Goal: Task Accomplishment & Management: Manage account settings

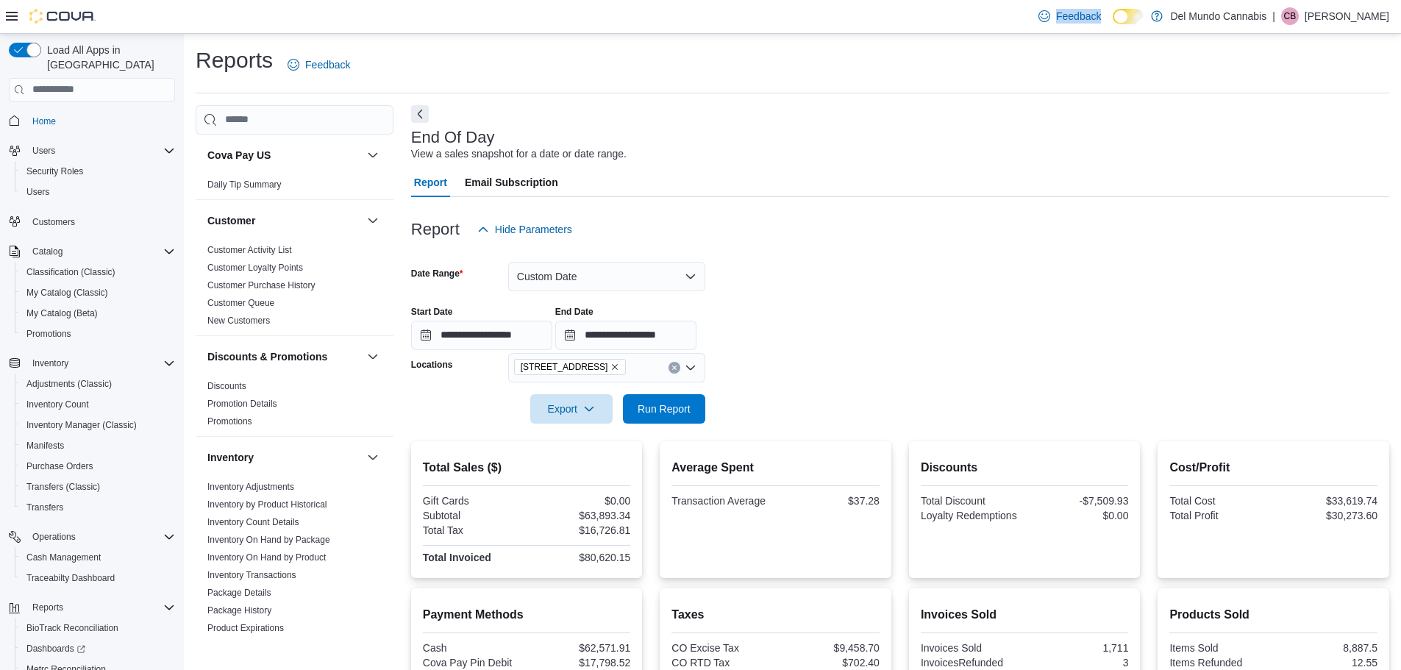
scroll to position [68, 0]
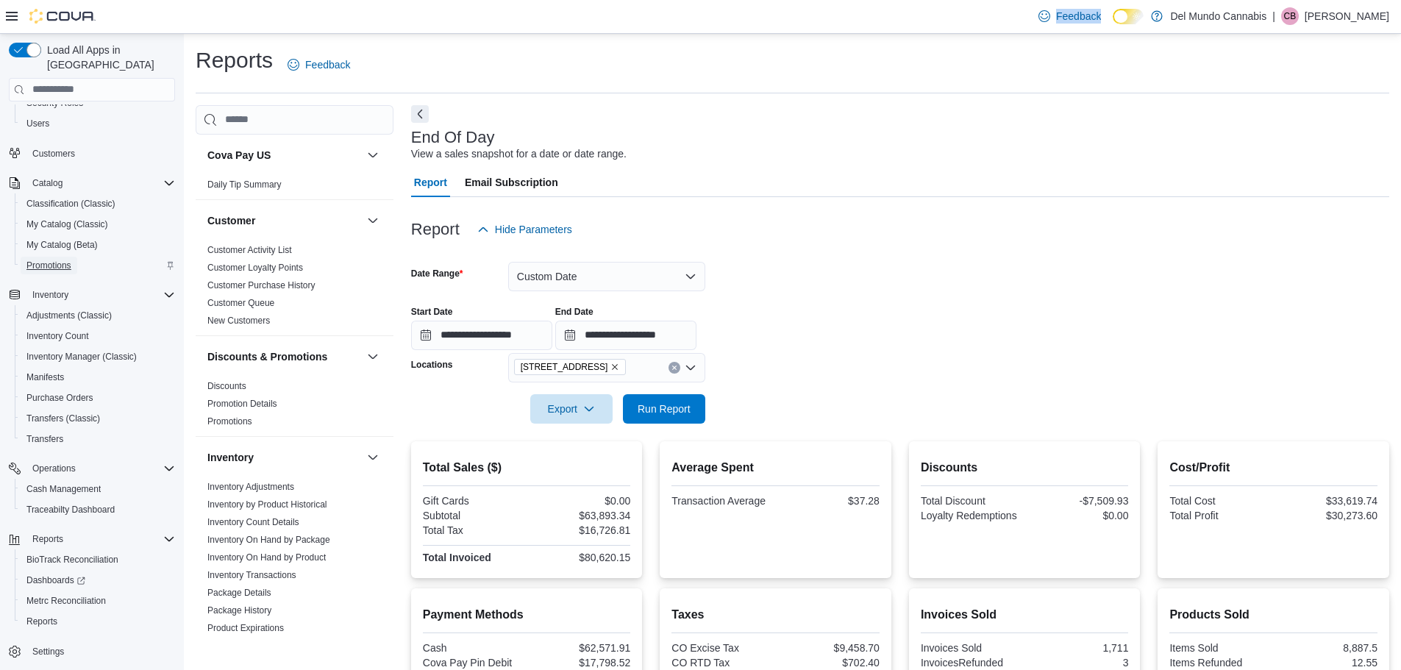
click at [55, 260] on span "Promotions" at bounding box center [48, 266] width 45 height 12
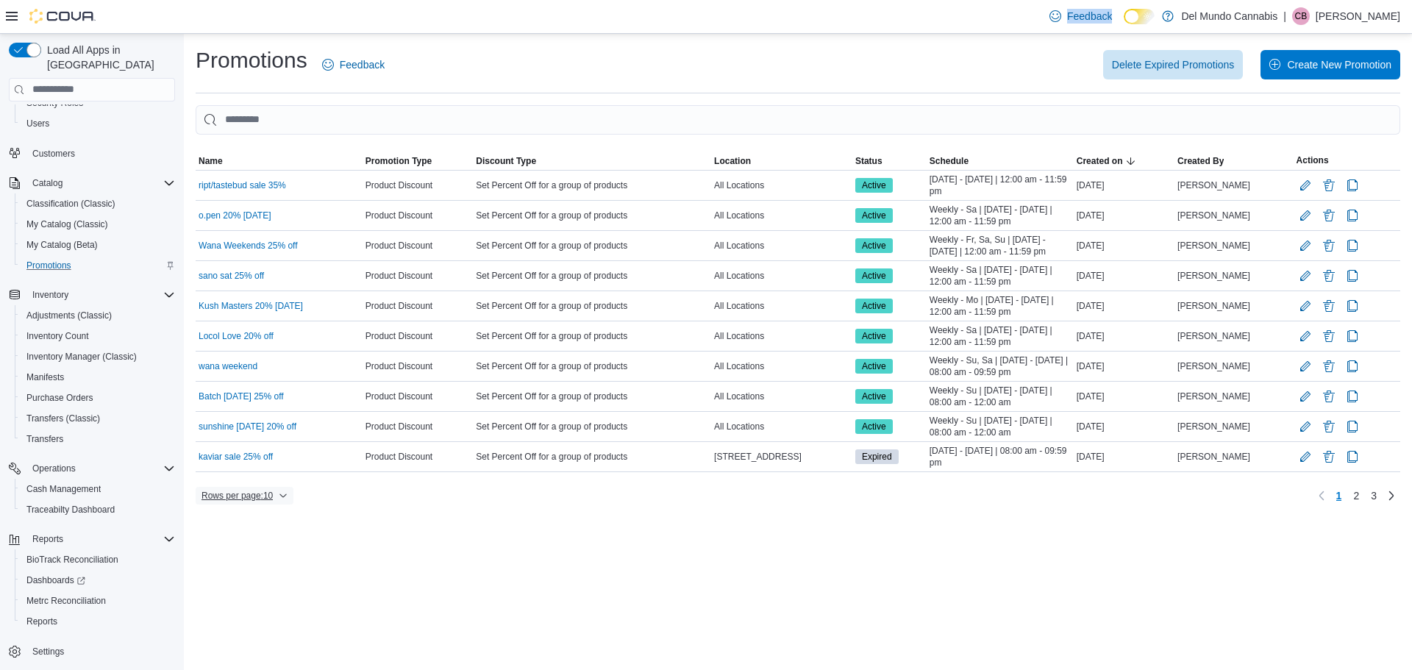
click at [263, 501] on span "Rows per page : 10" at bounding box center [237, 496] width 71 height 12
click at [260, 439] on span "25 rows" at bounding box center [264, 437] width 47 height 12
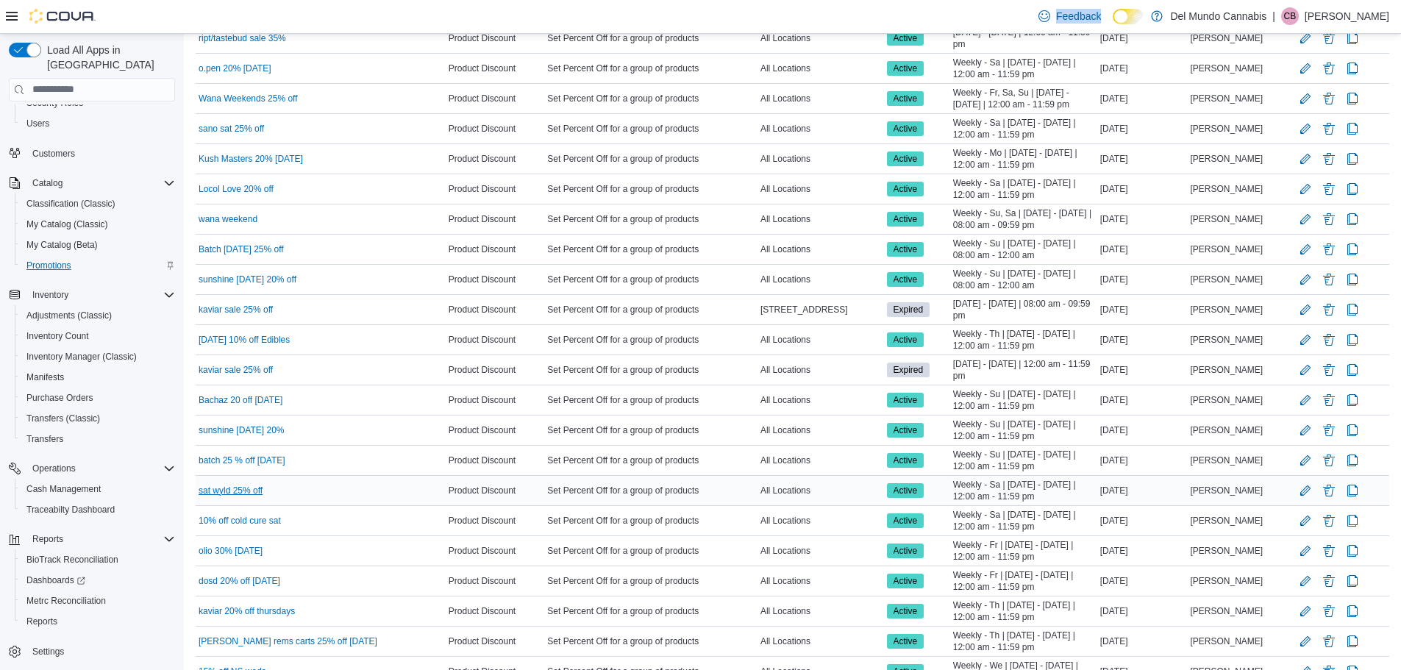
scroll to position [221, 0]
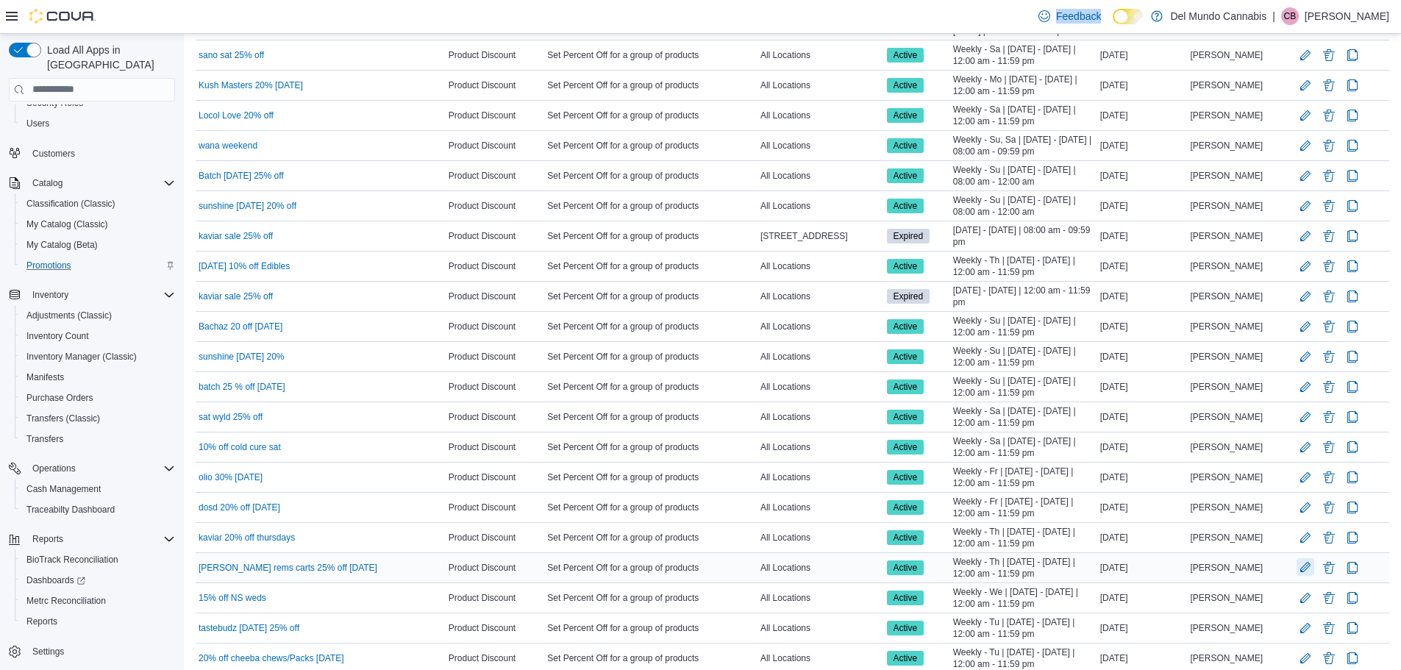
click at [1309, 572] on button "Edit Promotion" at bounding box center [1306, 567] width 18 height 18
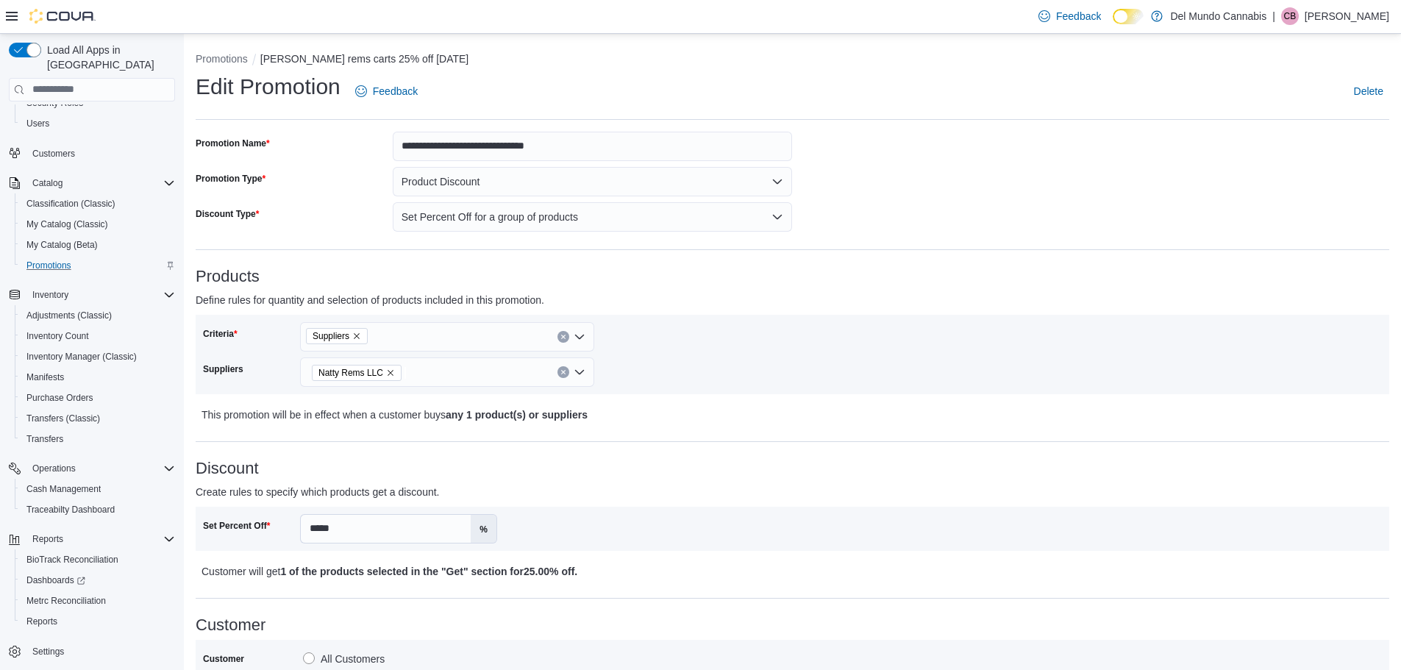
click at [453, 331] on div "Suppliers" at bounding box center [447, 336] width 294 height 29
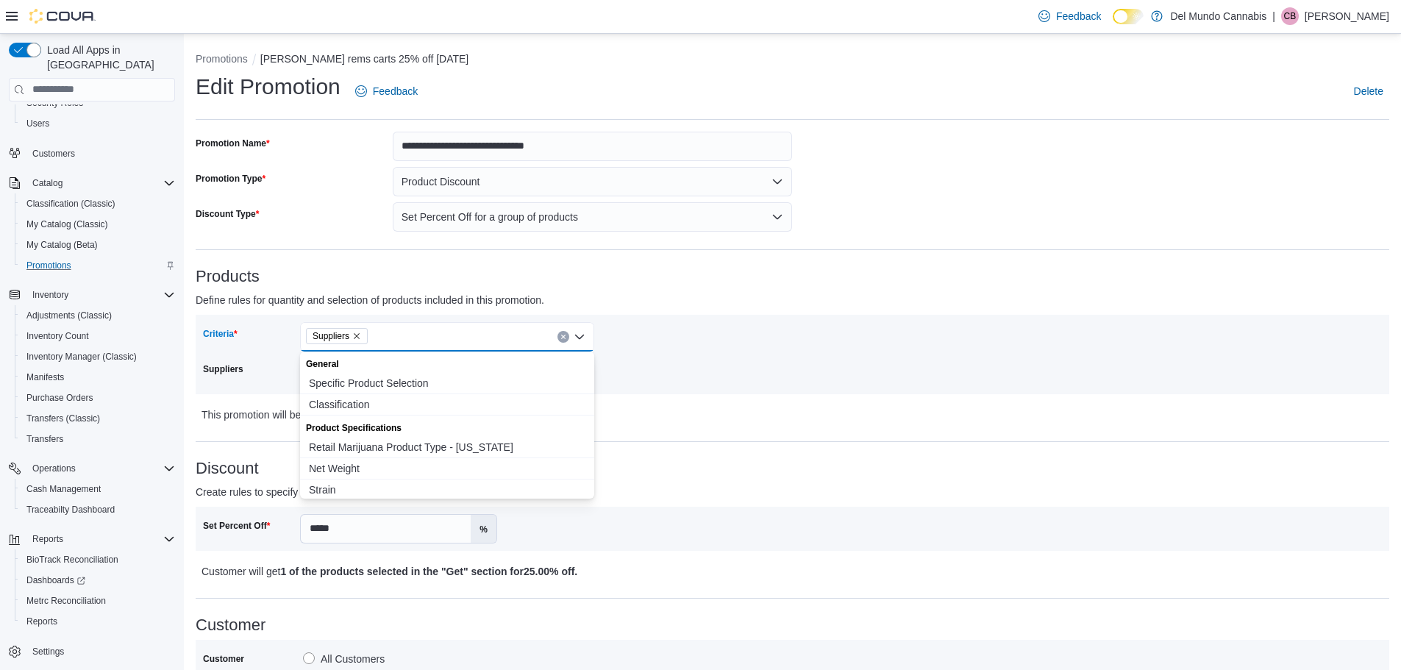
click at [453, 331] on div "Suppliers Combo box. Selected. Suppliers. Press Backspace to delete Suppliers. …" at bounding box center [447, 336] width 294 height 29
click at [782, 415] on p "This promotion will be in effect when a customer buys any 1 product(s) or suppl…" at bounding box center [645, 415] width 886 height 18
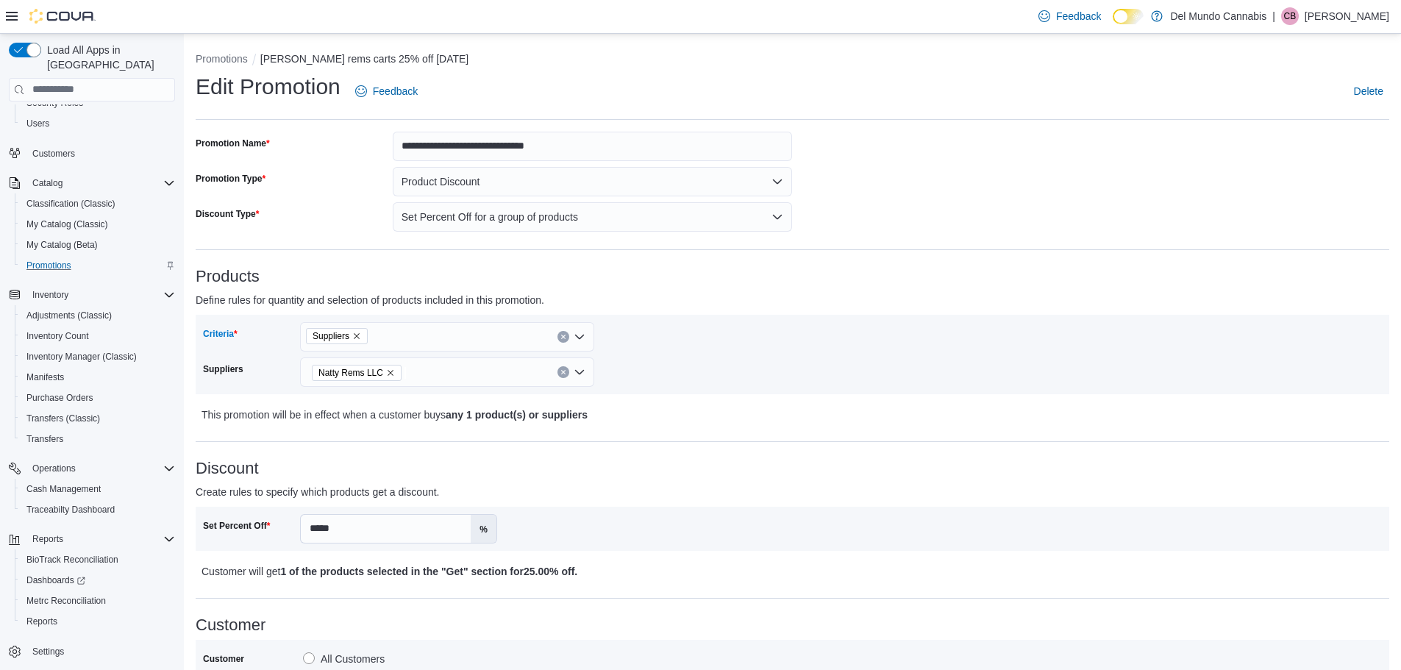
click at [360, 336] on icon "Remove Suppliers from selection in this group" at bounding box center [356, 336] width 9 height 9
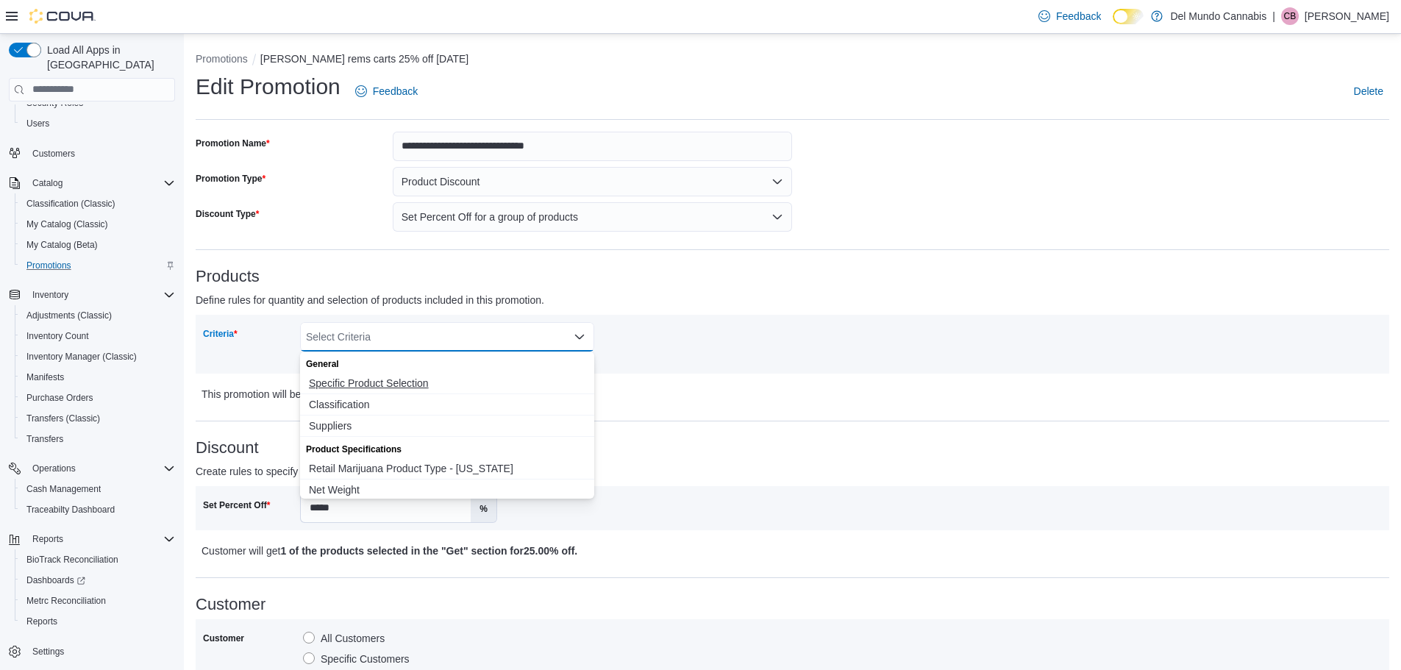
click at [370, 379] on span "Specific Product Selection" at bounding box center [447, 383] width 277 height 15
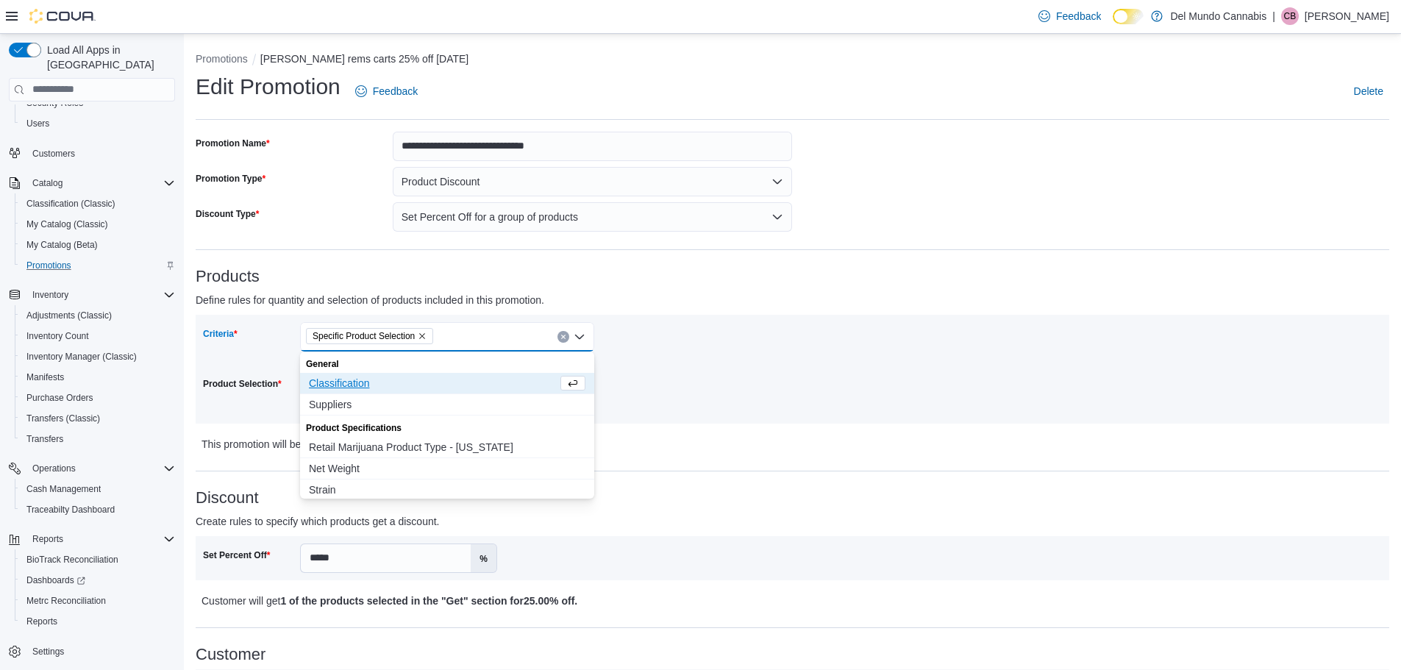
click at [701, 454] on div "**********" at bounding box center [793, 650] width 1194 height 1036
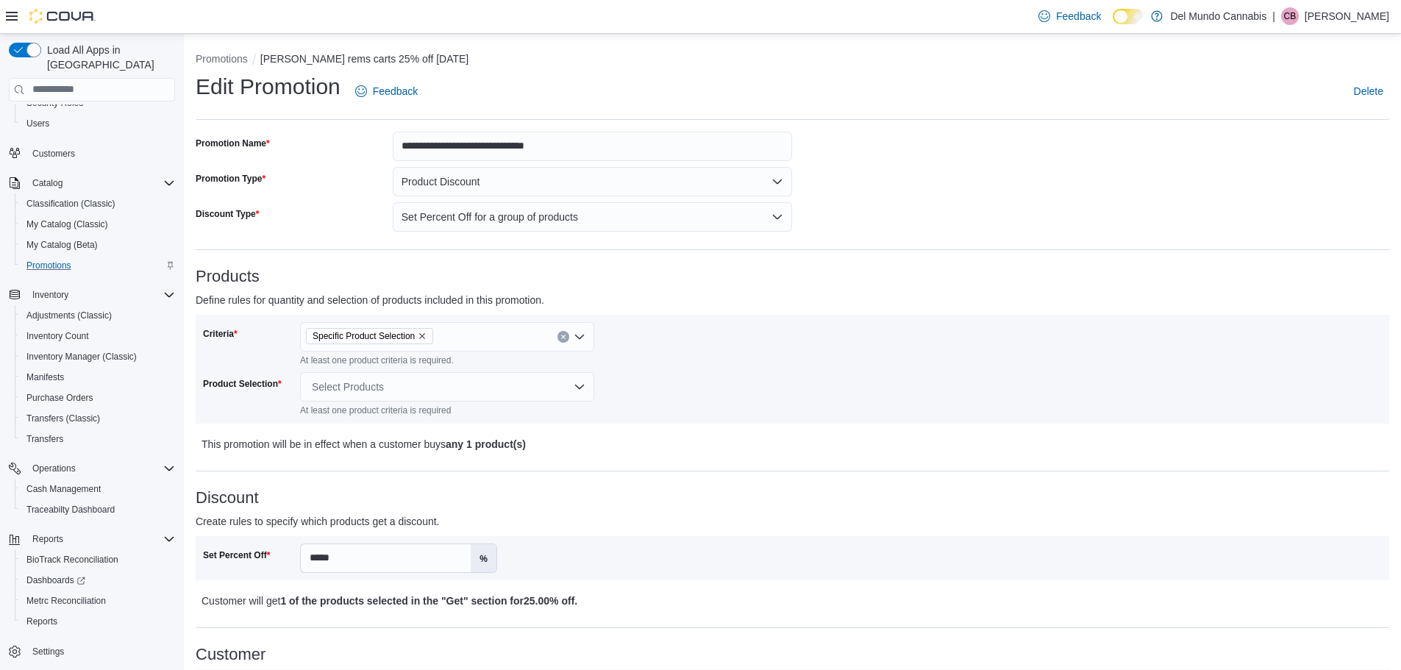
click at [438, 387] on div "Select Products" at bounding box center [447, 386] width 294 height 29
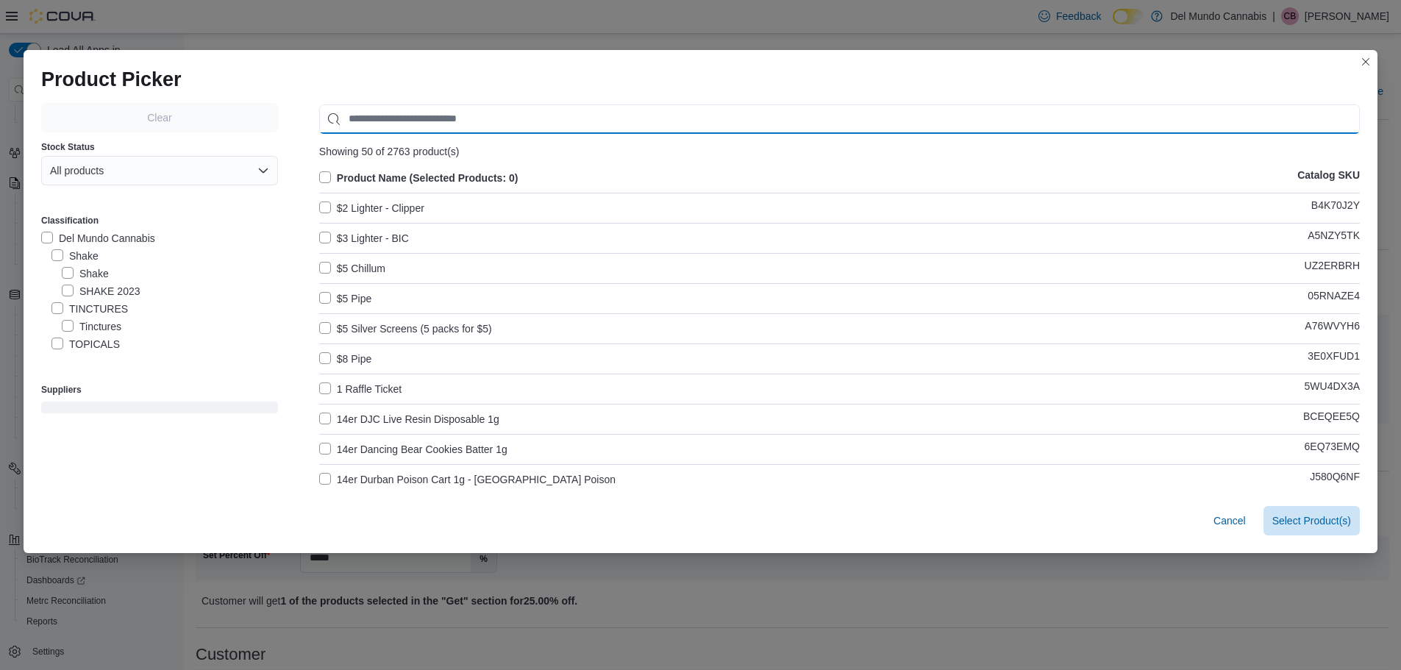
click at [402, 120] on input "Use aria labels when no actual label is in use" at bounding box center [839, 118] width 1041 height 29
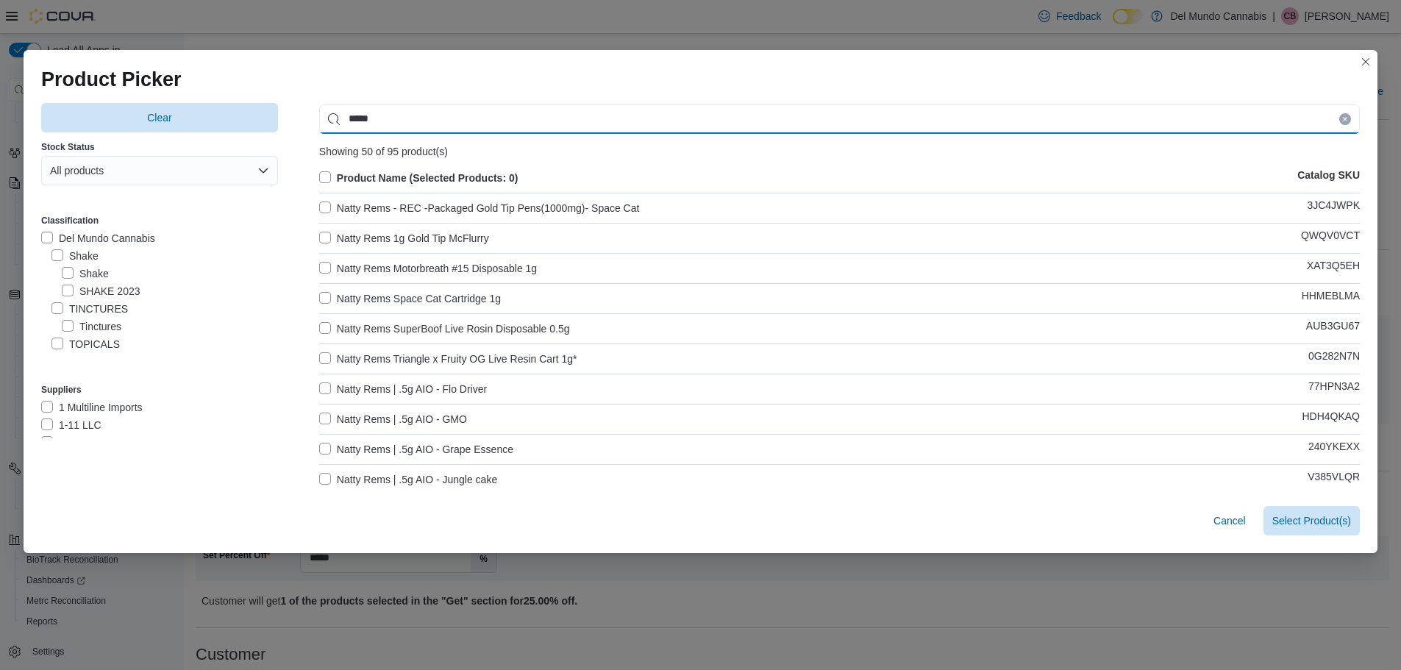
type input "*****"
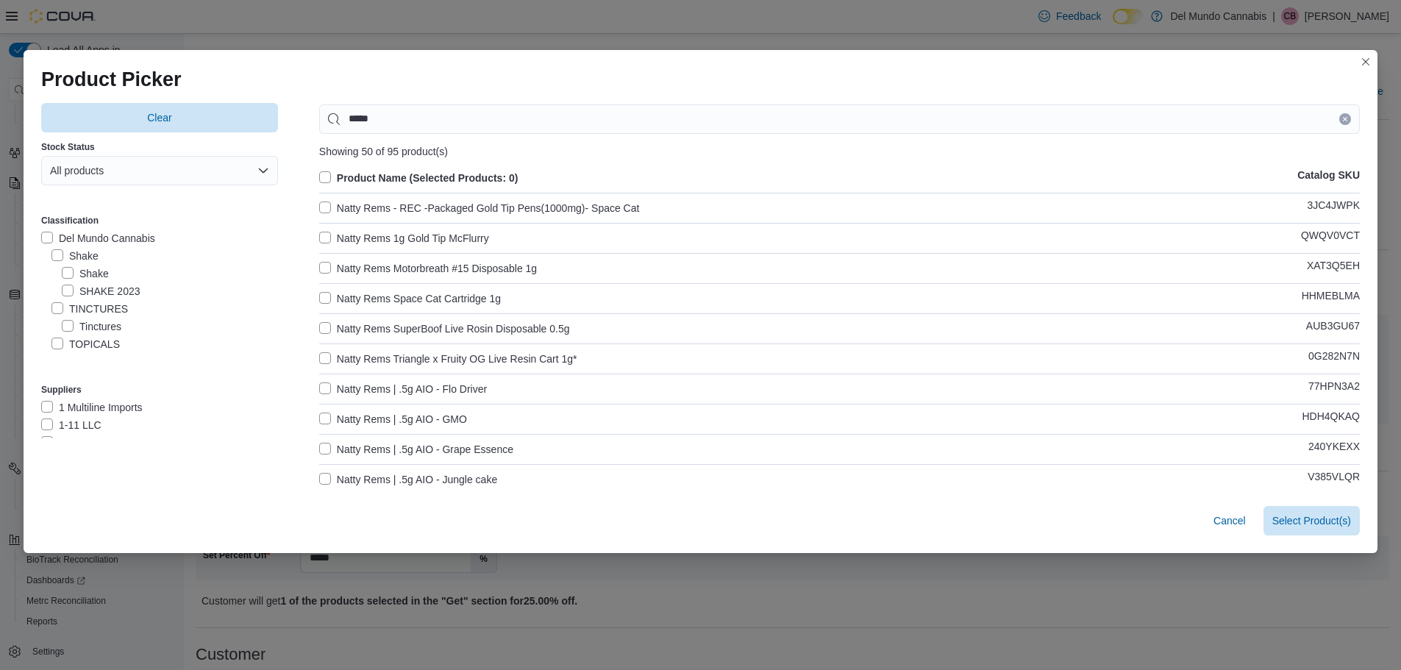
click at [319, 175] on label "Product Name (Selected Products: 0)" at bounding box center [418, 178] width 199 height 18
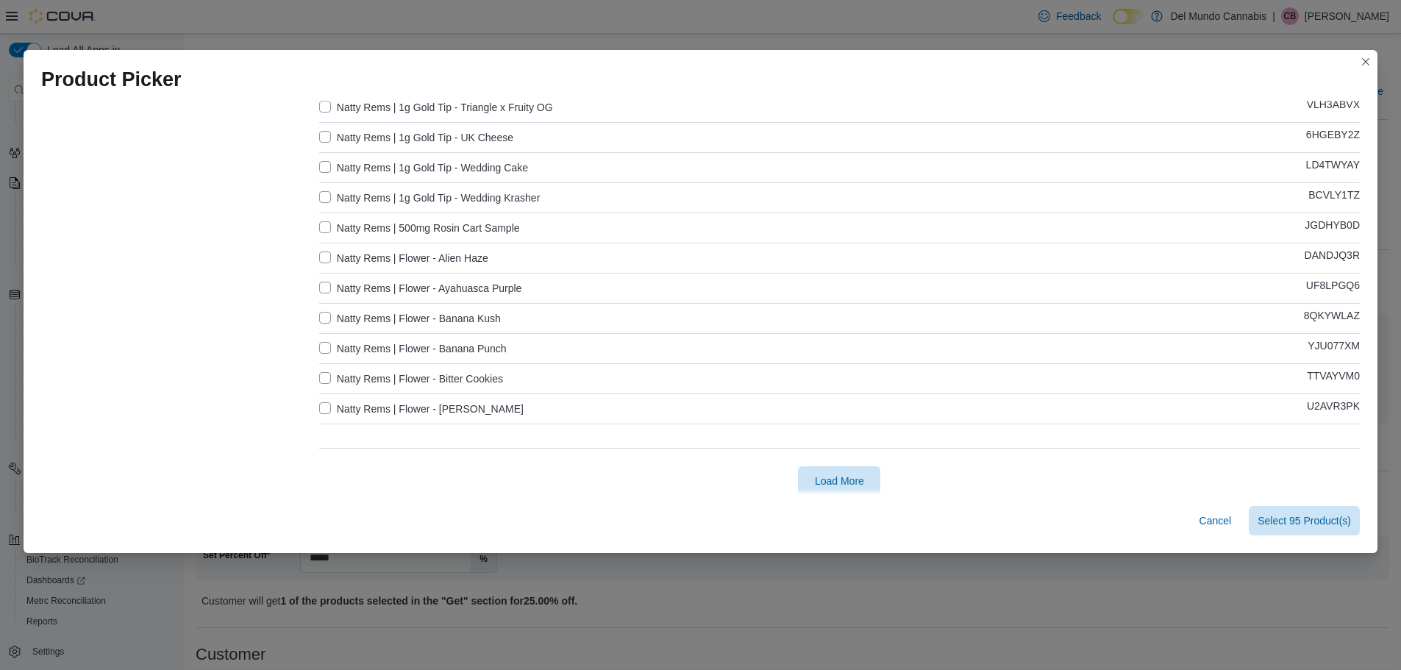
scroll to position [1283, 0]
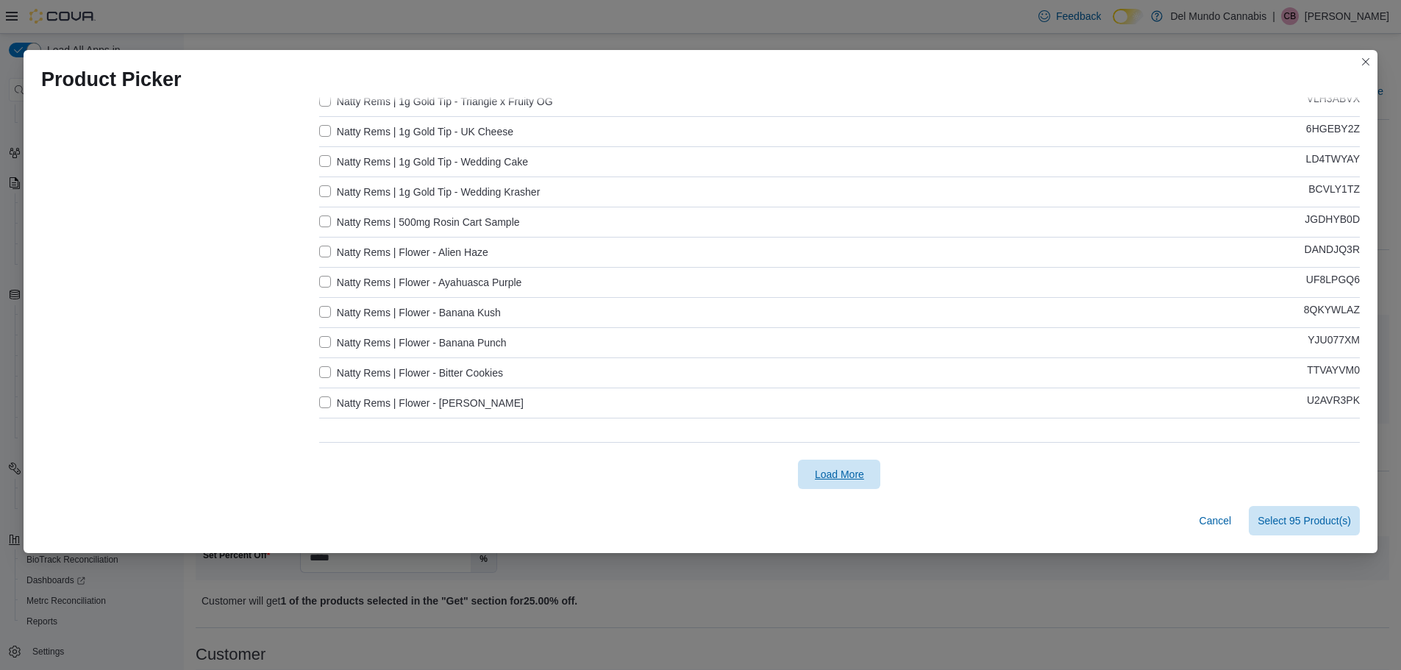
click at [832, 469] on span "Load More" at bounding box center [839, 474] width 49 height 15
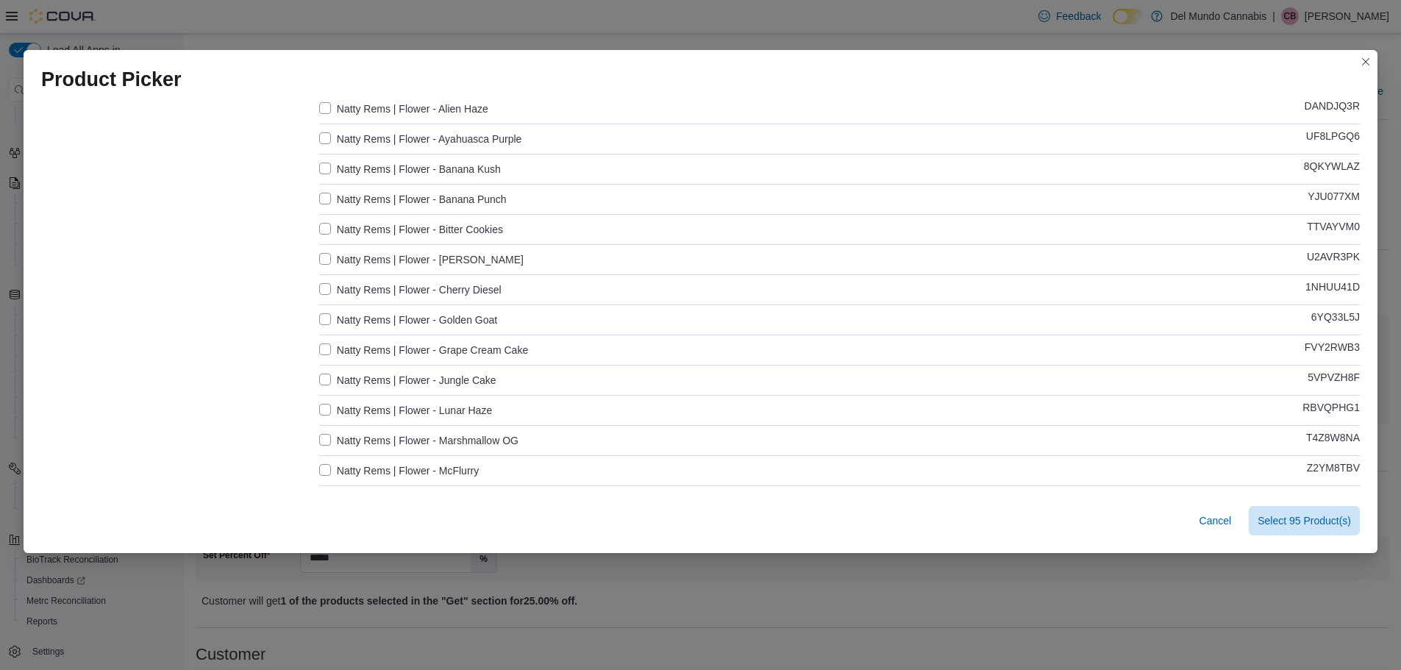
scroll to position [1430, 0]
click at [320, 312] on label "Natty Rems | Flower - Golden Goat" at bounding box center [408, 316] width 178 height 18
click at [1303, 526] on span "Select 94 Product(s)" at bounding box center [1304, 520] width 93 height 15
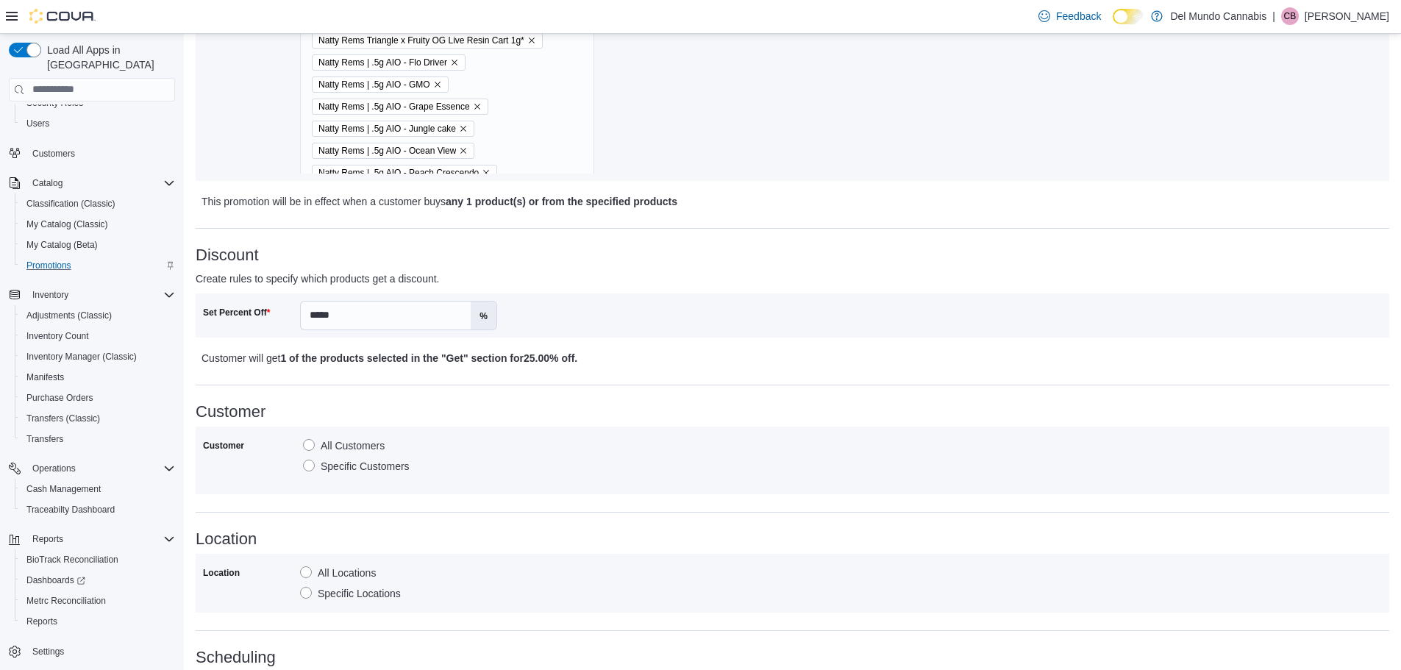
scroll to position [708, 0]
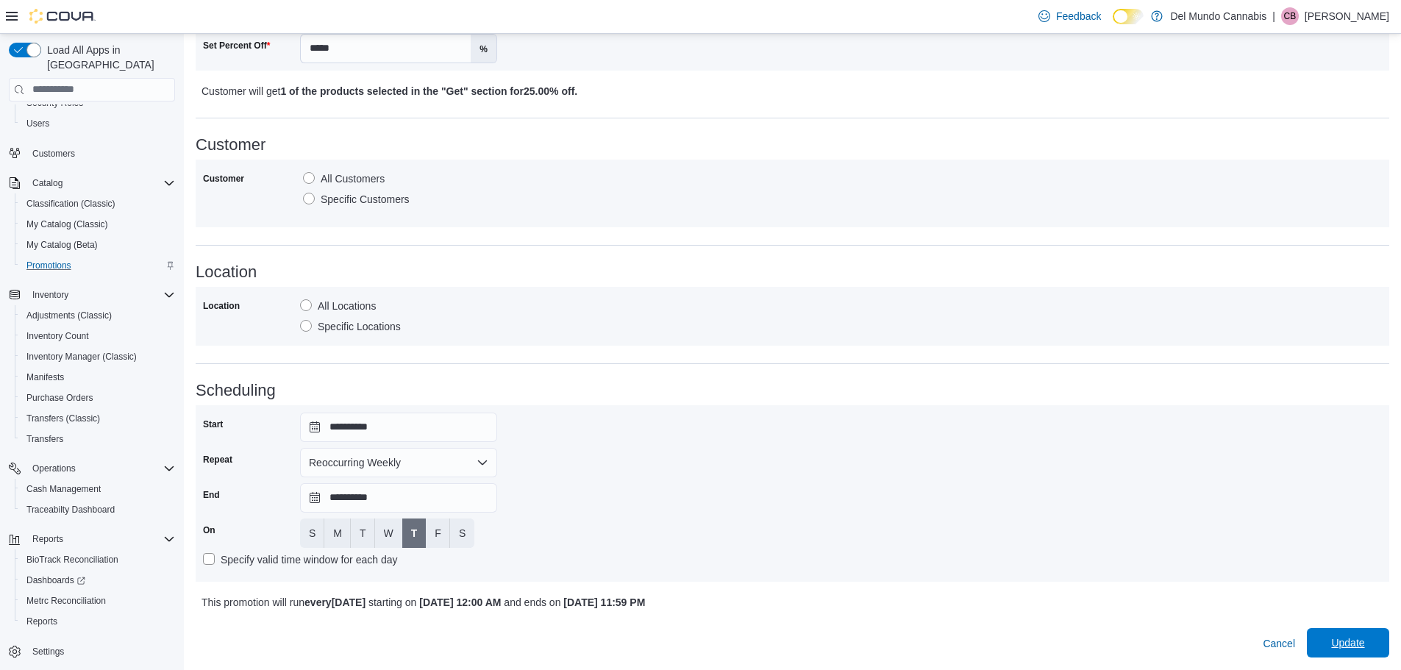
click at [1379, 647] on span "Update" at bounding box center [1348, 642] width 65 height 29
